Goal: Find specific page/section: Find specific page/section

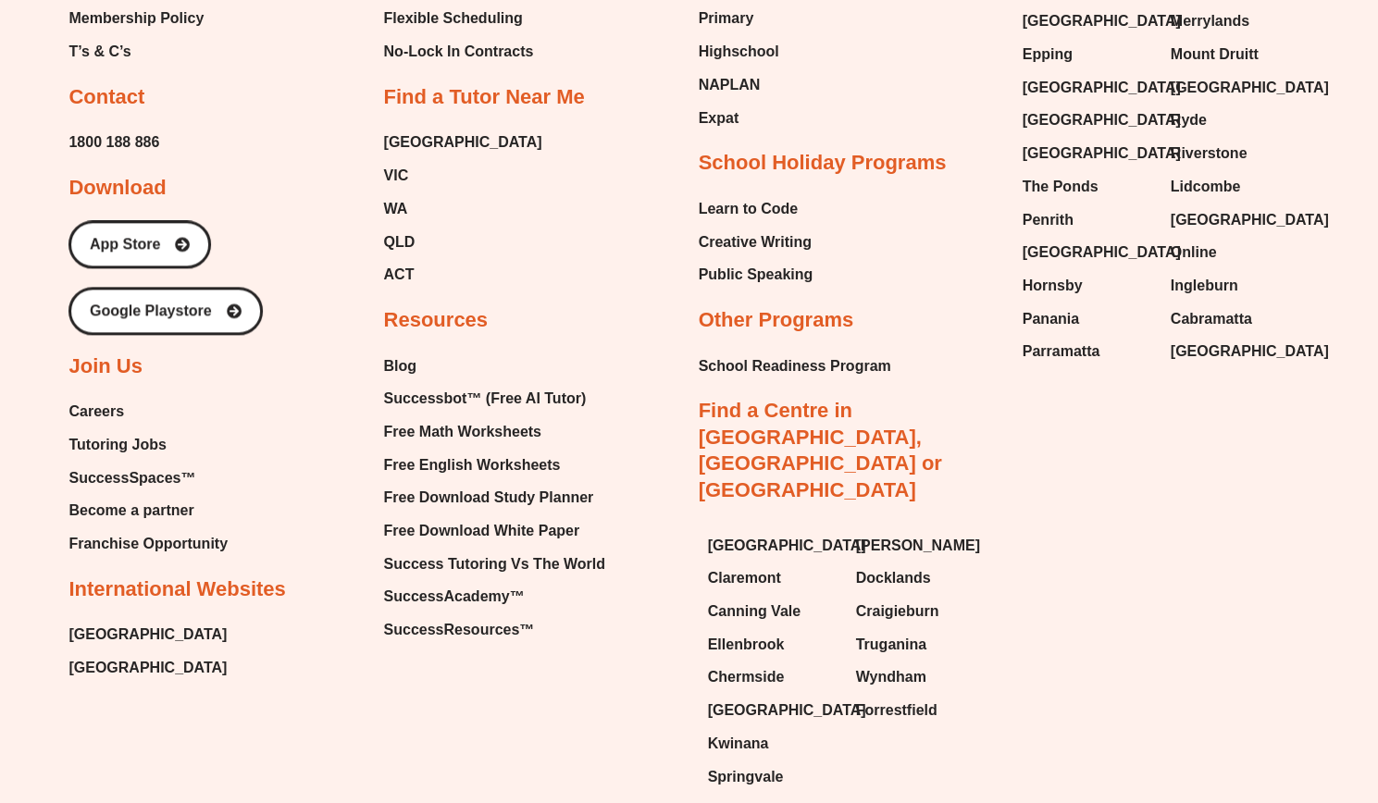
scroll to position [9458, 0]
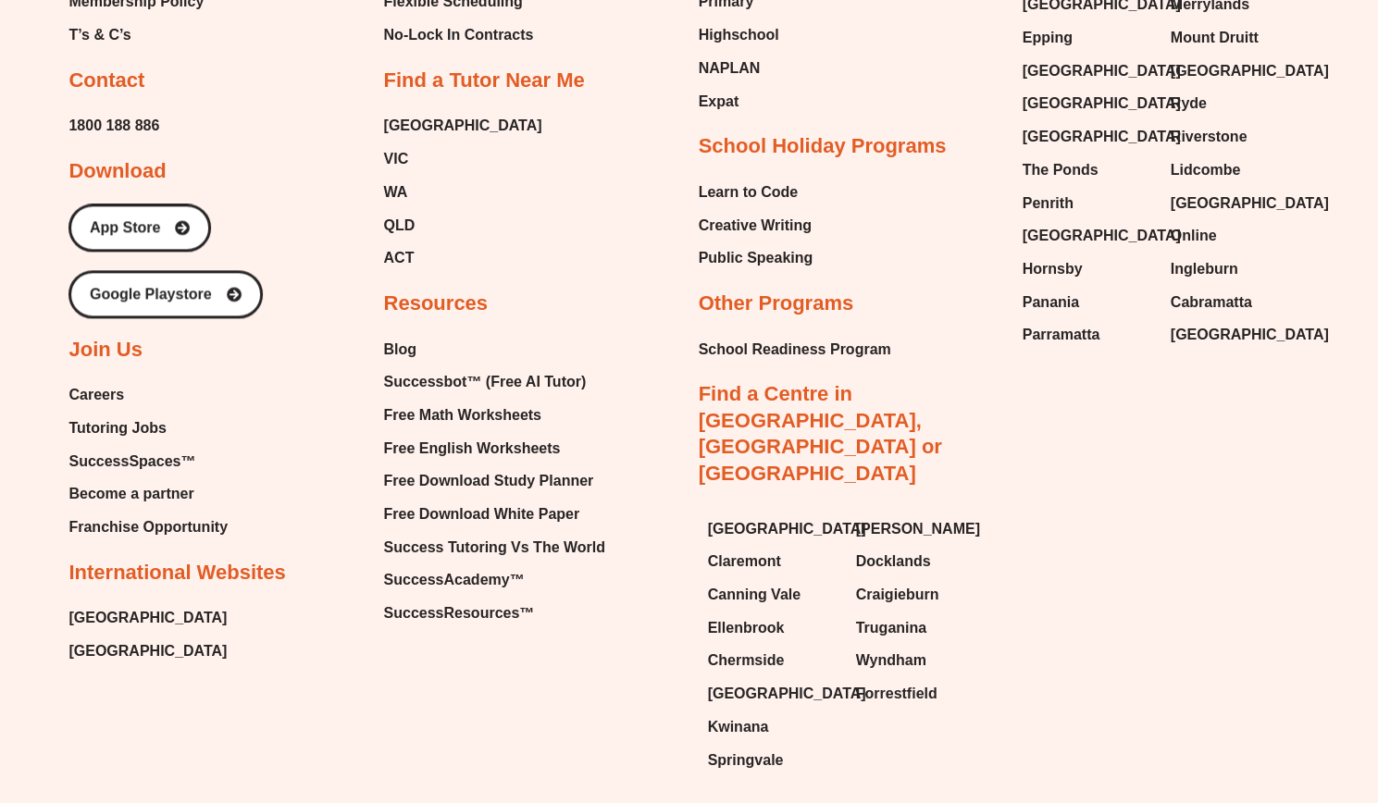
click at [122, 442] on span "Tutoring Jobs" at bounding box center [116, 429] width 97 height 28
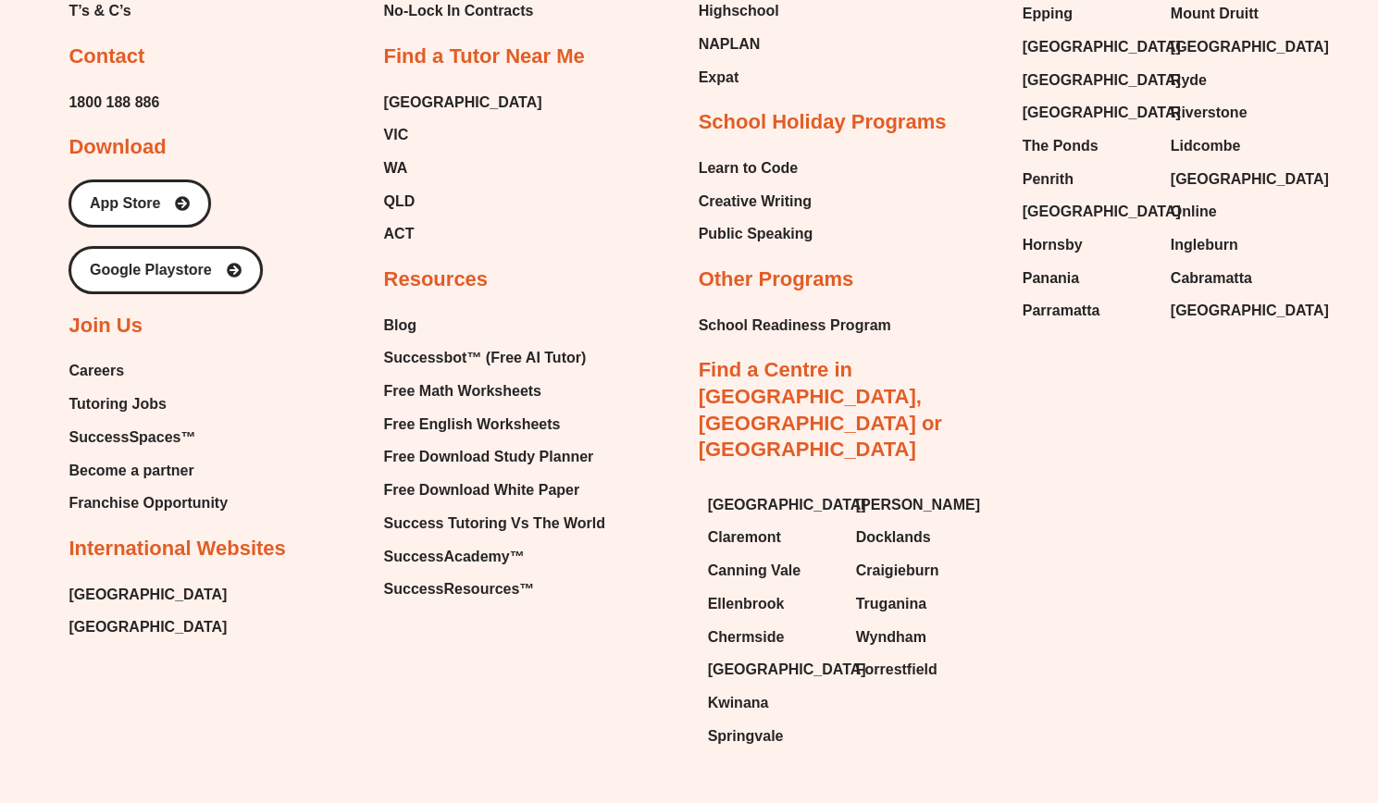
scroll to position [3794, 0]
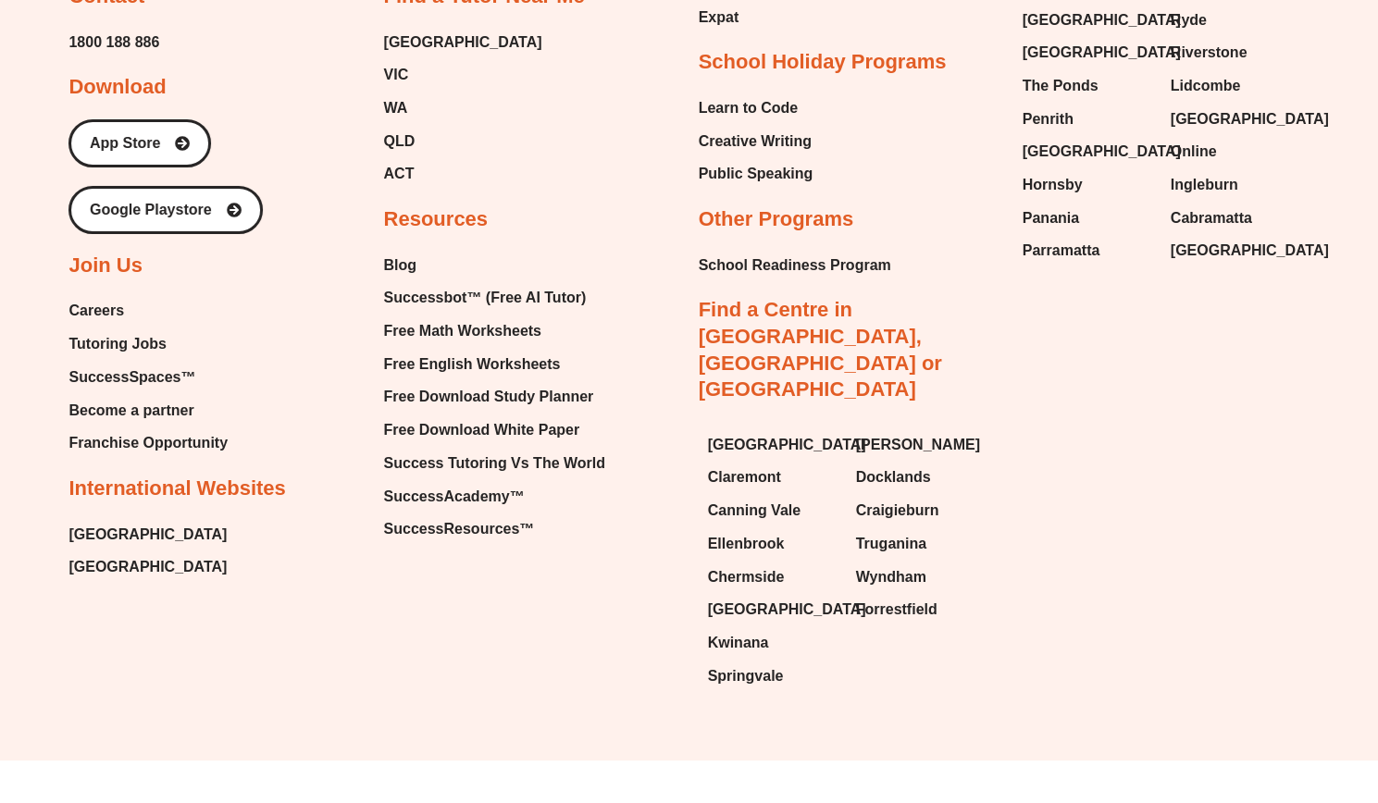
click at [117, 304] on span "Careers" at bounding box center [96, 311] width 56 height 28
